Goal: Communication & Community: Share content

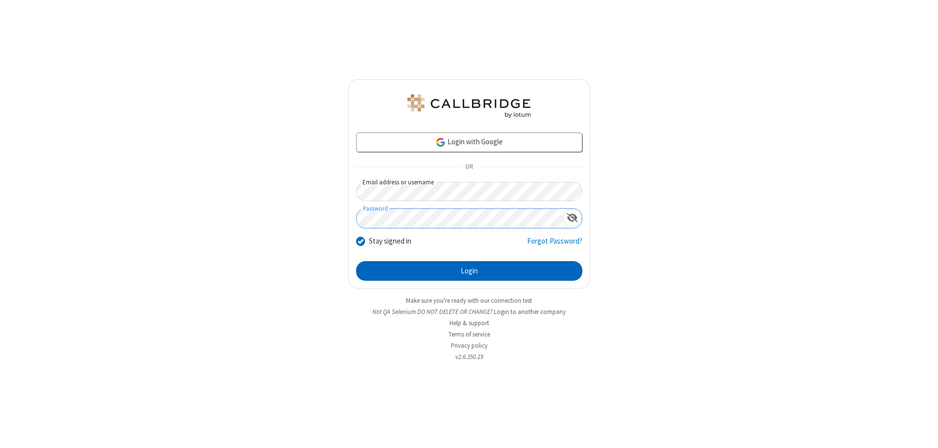
click at [469, 271] on button "Login" at bounding box center [469, 271] width 226 height 20
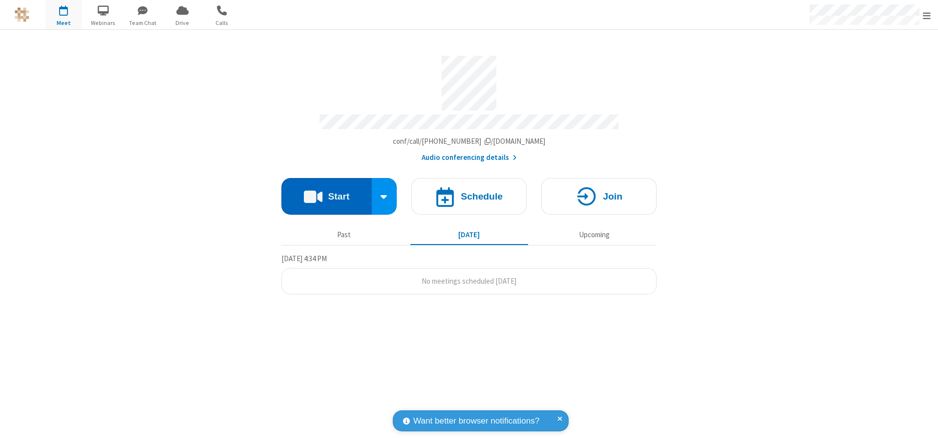
click at [326, 192] on button "Start" at bounding box center [326, 196] width 90 height 37
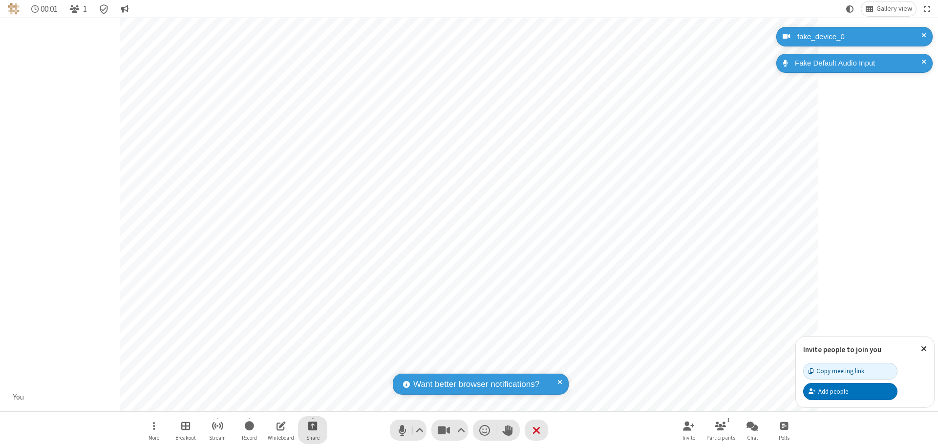
click at [313, 425] on span "Start sharing" at bounding box center [312, 425] width 9 height 12
click at [273, 385] on span "Present files & media" at bounding box center [273, 385] width 11 height 8
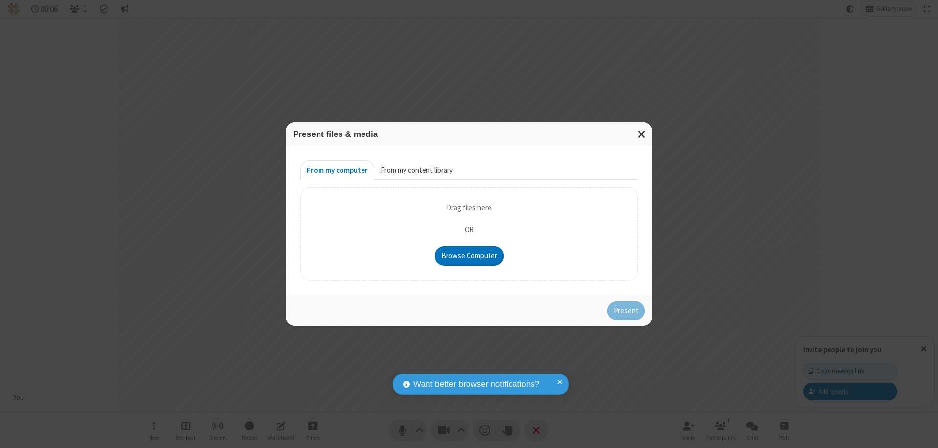
click at [416, 170] on button "From my content library" at bounding box center [416, 170] width 85 height 20
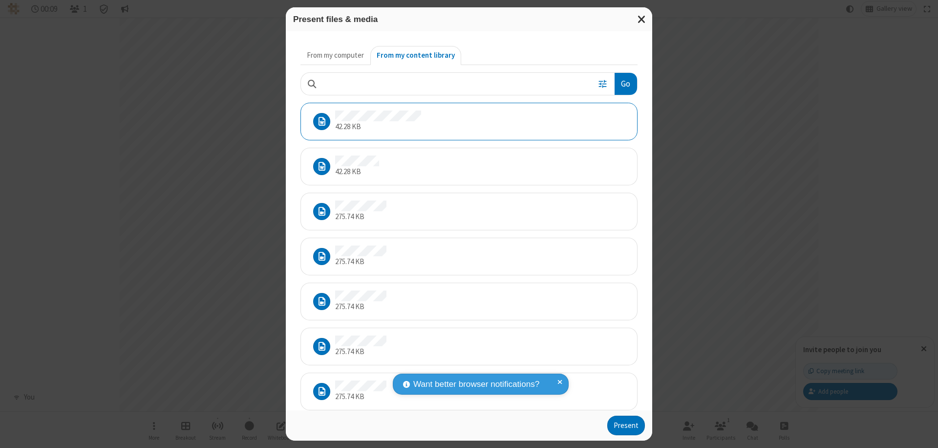
click at [627, 425] on button "Present" at bounding box center [626, 425] width 38 height 20
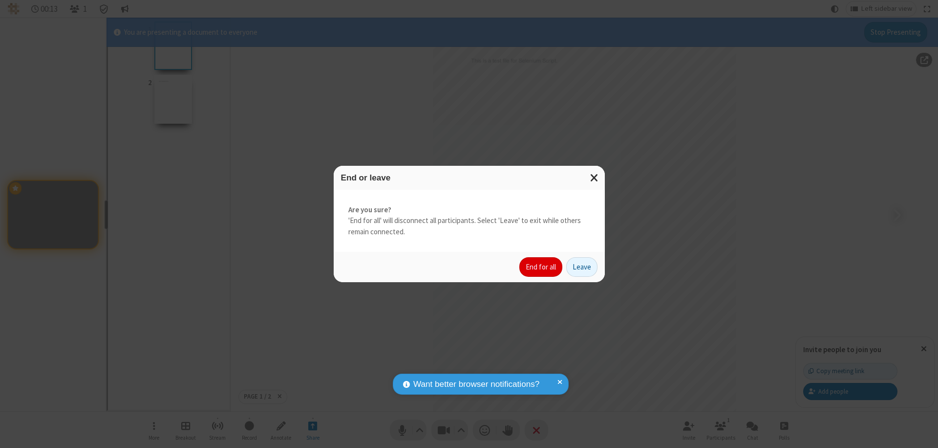
click at [541, 267] on button "End for all" at bounding box center [540, 267] width 43 height 20
